Goal: Obtain resource: Obtain resource

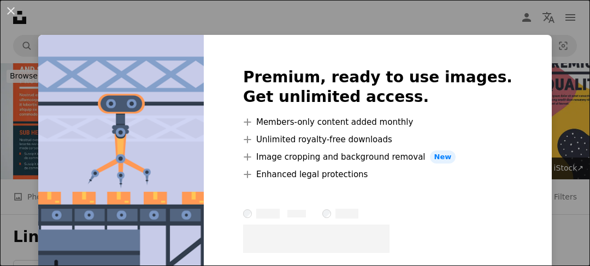
scroll to position [1015, 0]
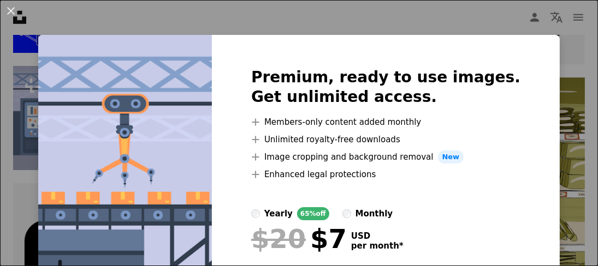
click at [448, 19] on div "An X shape Premium, ready to use images. Get unlimited access. A plus sign Memb…" at bounding box center [299, 133] width 598 height 266
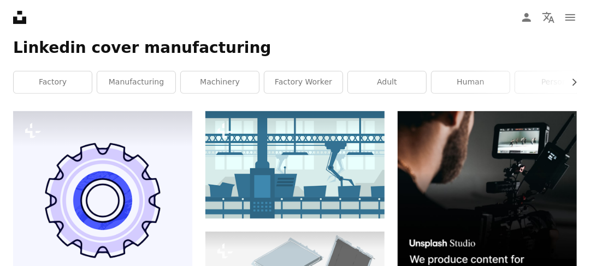
scroll to position [195, 0]
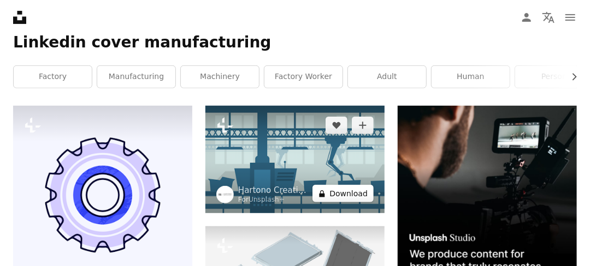
click at [354, 194] on button "A lock Download" at bounding box center [342, 193] width 61 height 17
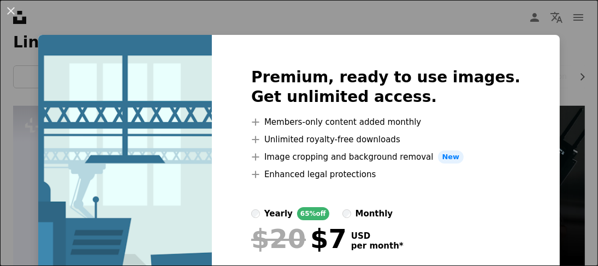
click at [549, 78] on div "An X shape Premium, ready to use images. Get unlimited access. A plus sign Memb…" at bounding box center [299, 133] width 598 height 266
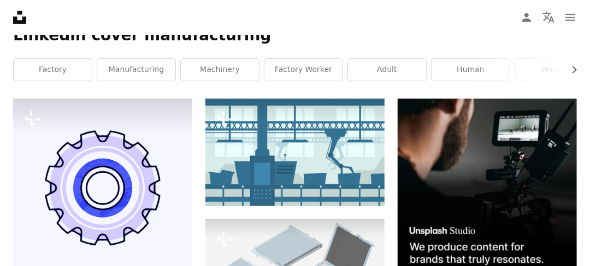
scroll to position [194, 0]
